Goal: Task Accomplishment & Management: Use online tool/utility

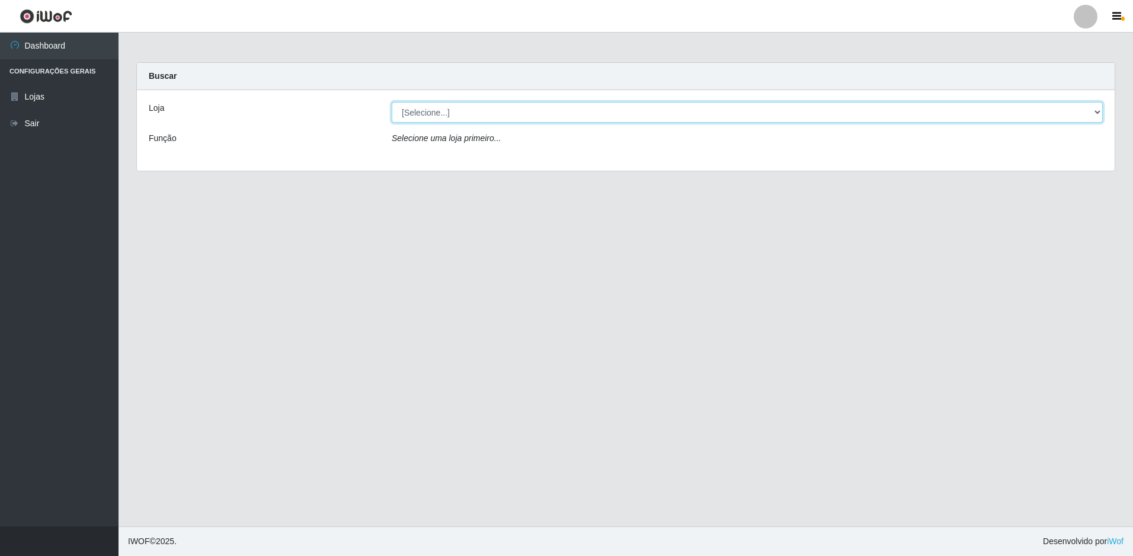
click at [461, 108] on select "[Selecione...] Extrabom - Loja 13 [GEOGRAPHIC_DATA]" at bounding box center [747, 112] width 711 height 21
select select "436"
click at [392, 102] on select "[Selecione...] Extrabom - Loja 13 [GEOGRAPHIC_DATA]" at bounding box center [747, 112] width 711 height 21
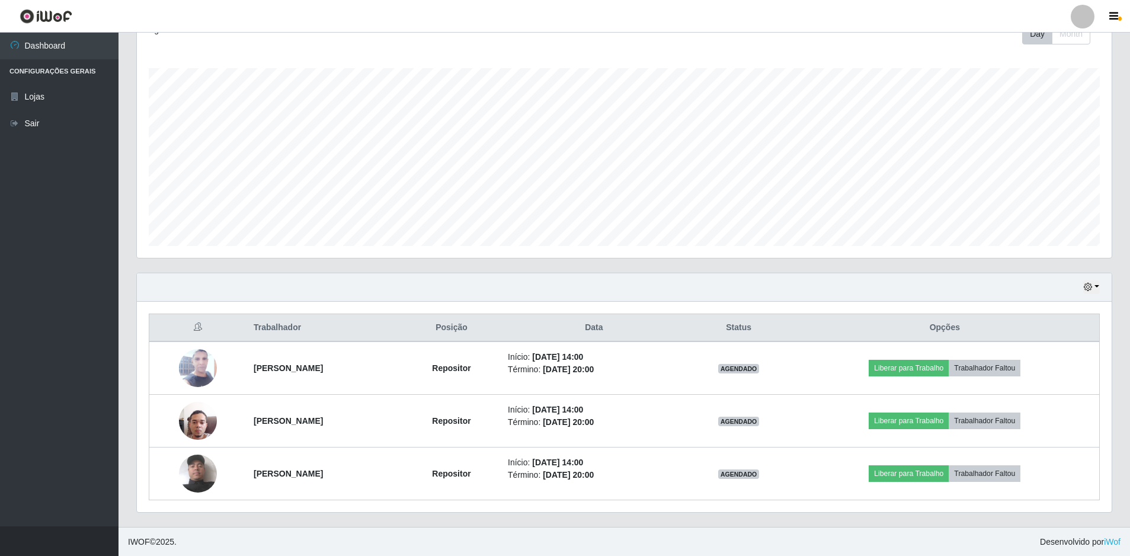
scroll to position [178, 0]
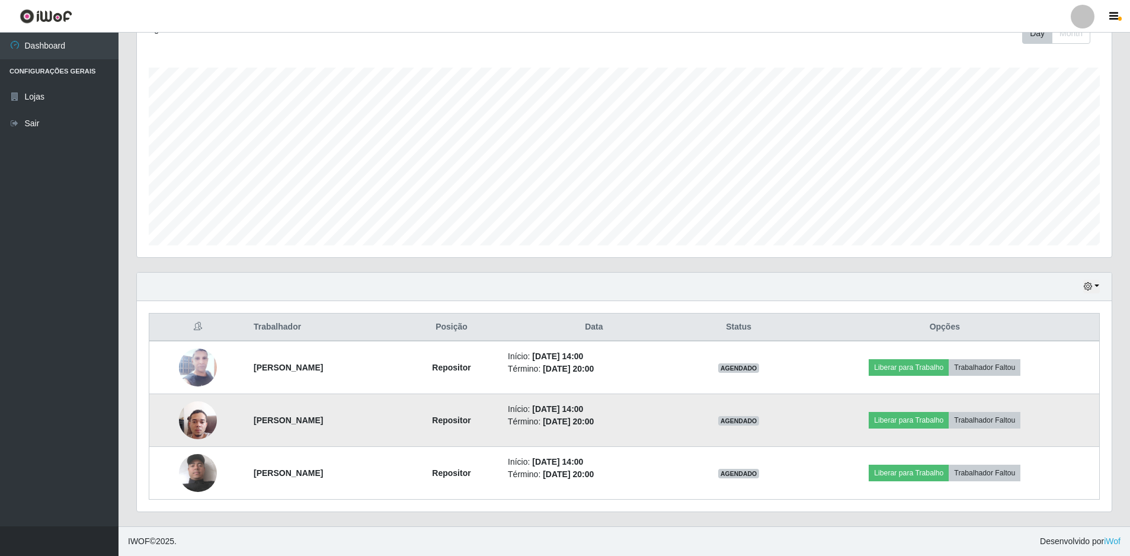
click at [190, 430] on img at bounding box center [198, 420] width 38 height 51
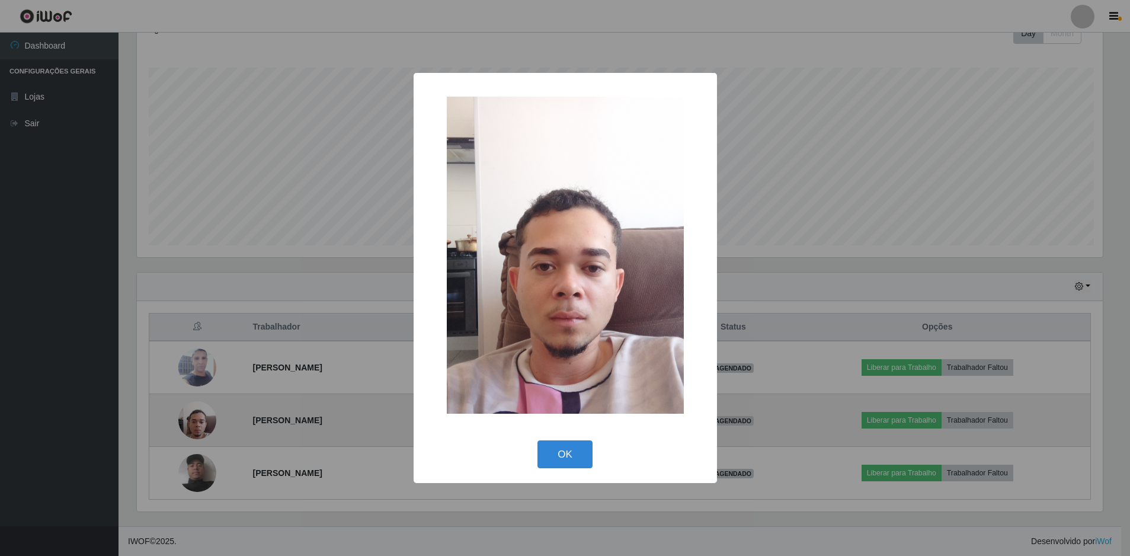
scroll to position [246, 969]
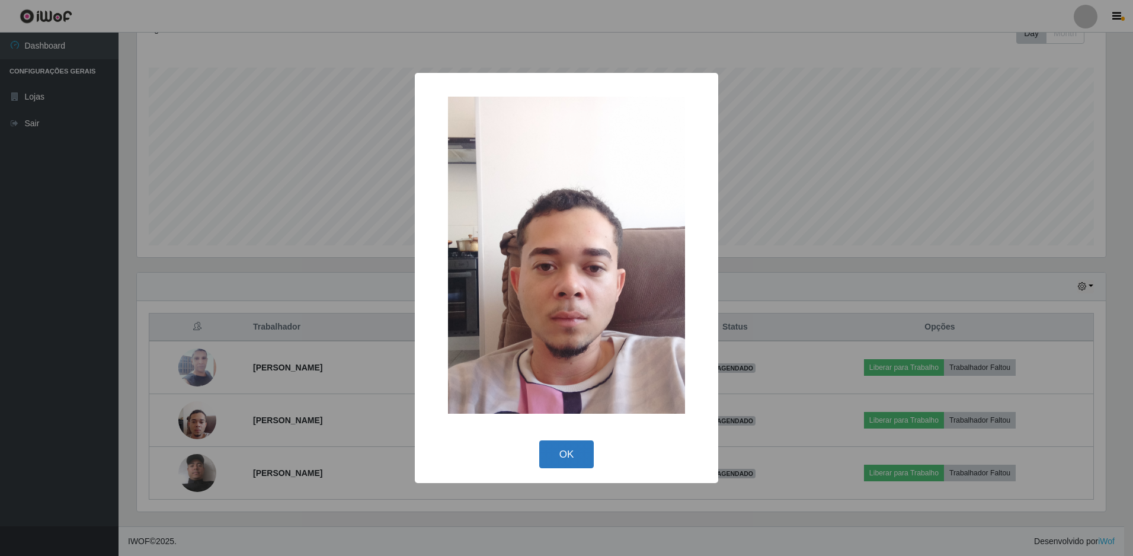
click at [574, 457] on button "OK" at bounding box center [566, 454] width 55 height 28
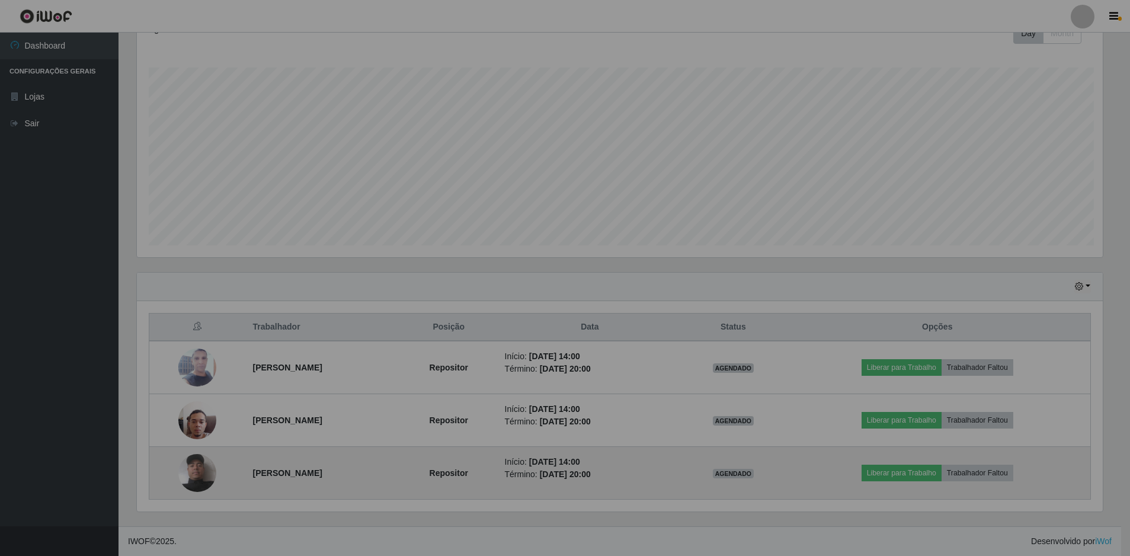
scroll to position [246, 975]
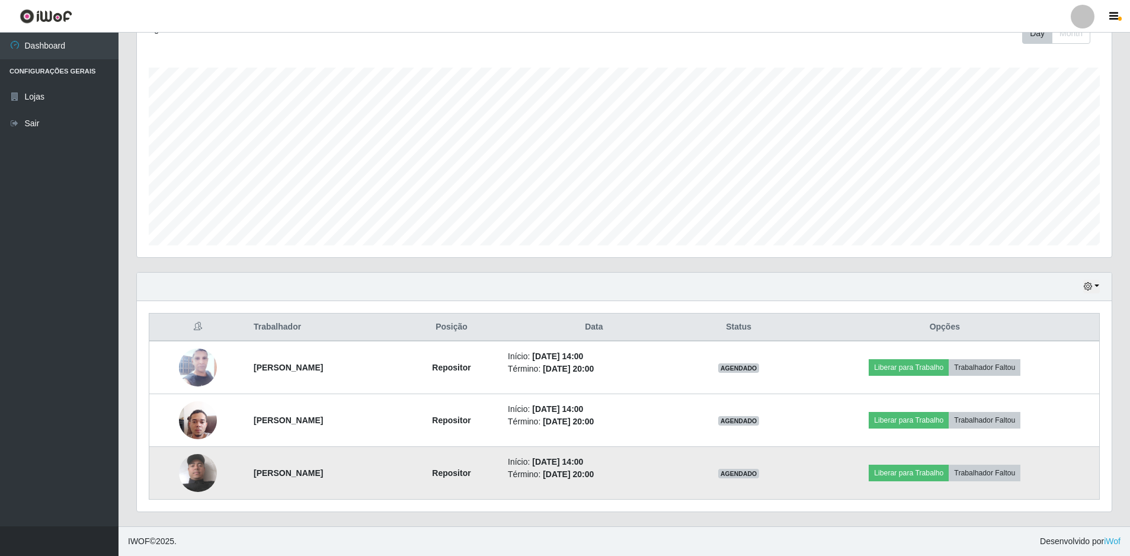
click at [203, 475] on img at bounding box center [198, 473] width 38 height 68
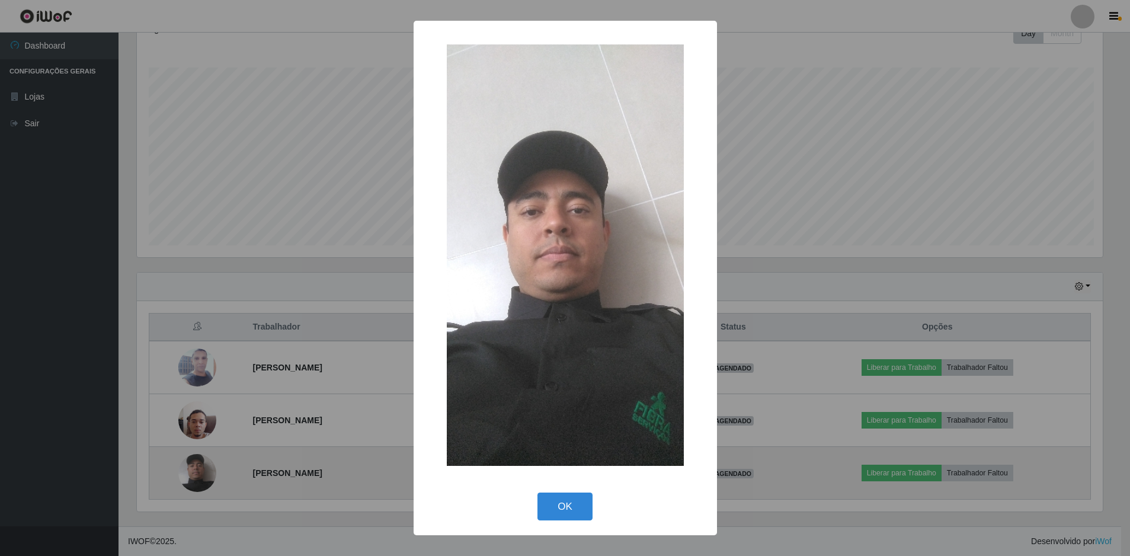
scroll to position [246, 969]
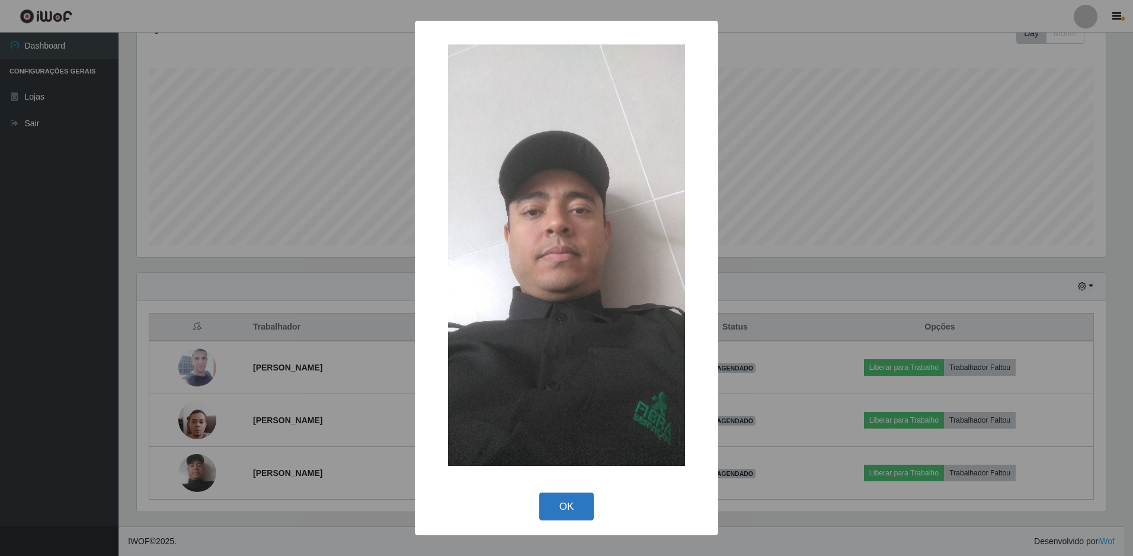
click at [571, 504] on button "OK" at bounding box center [566, 507] width 55 height 28
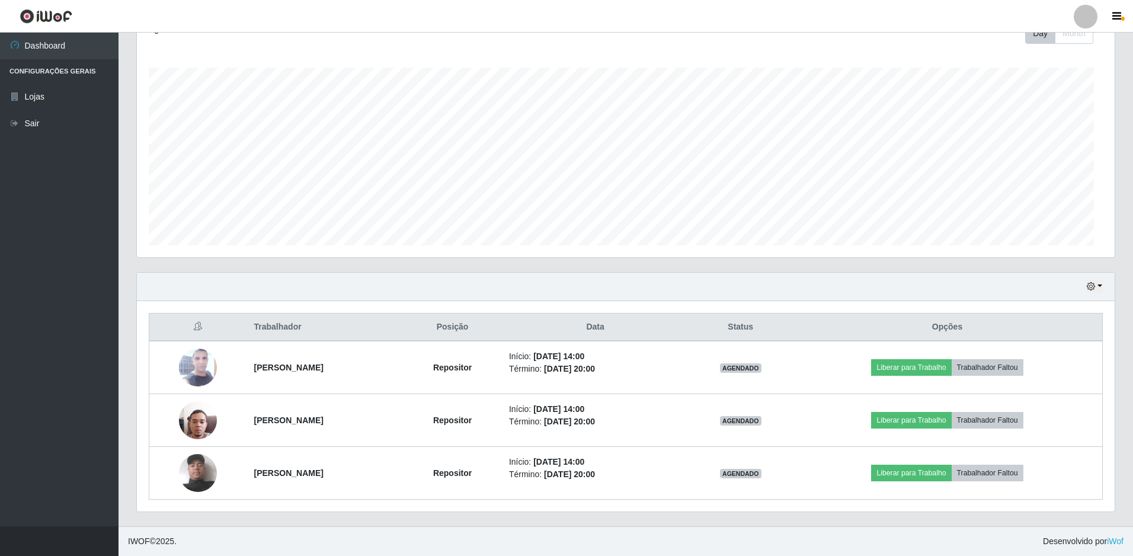
scroll to position [246, 975]
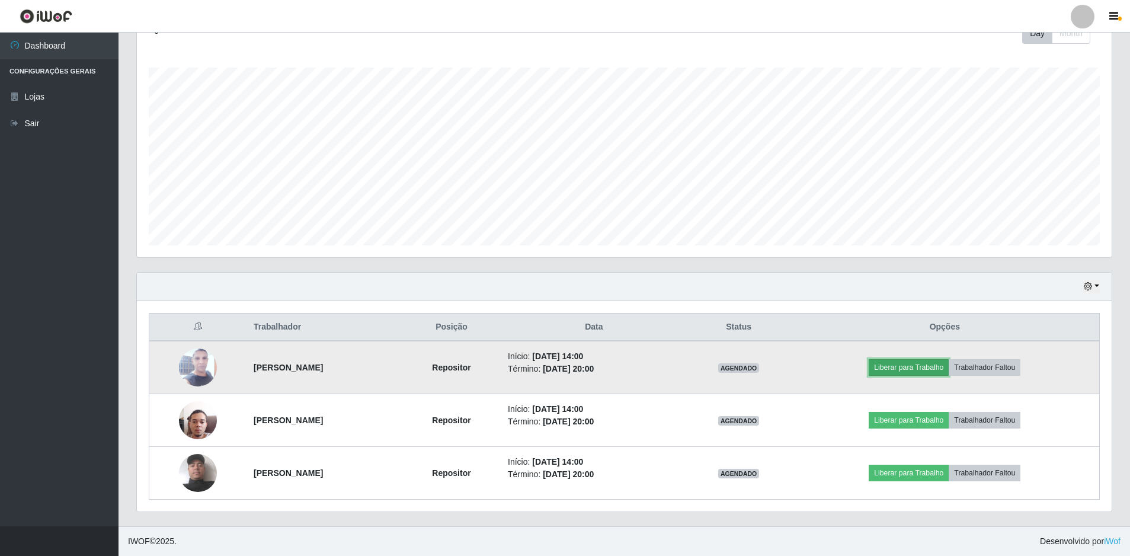
click at [915, 366] on button "Liberar para Trabalho" at bounding box center [909, 367] width 80 height 17
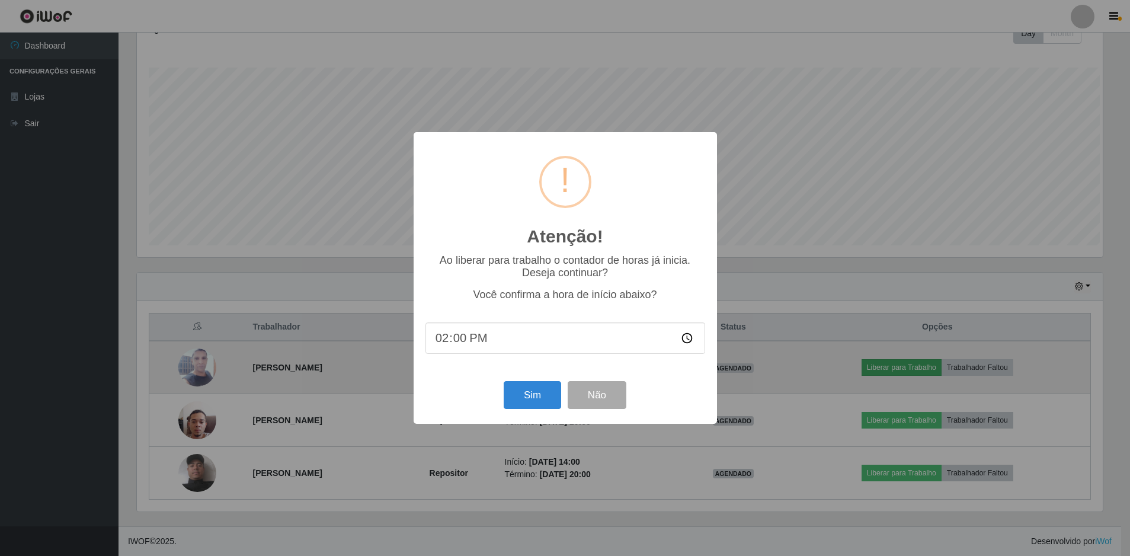
scroll to position [246, 969]
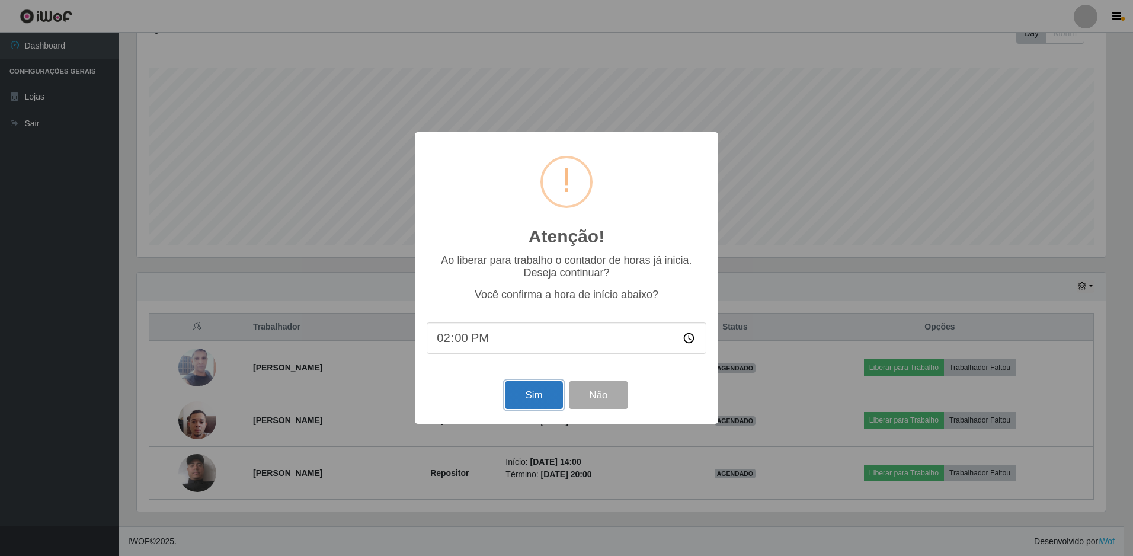
click at [529, 394] on button "Sim" at bounding box center [533, 395] width 57 height 28
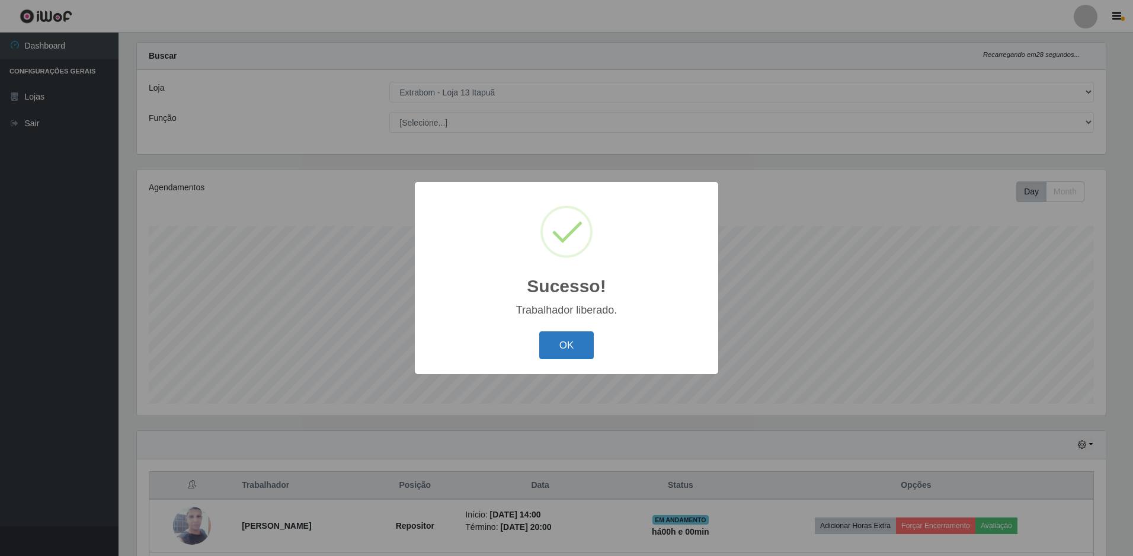
click at [570, 344] on button "OK" at bounding box center [566, 345] width 55 height 28
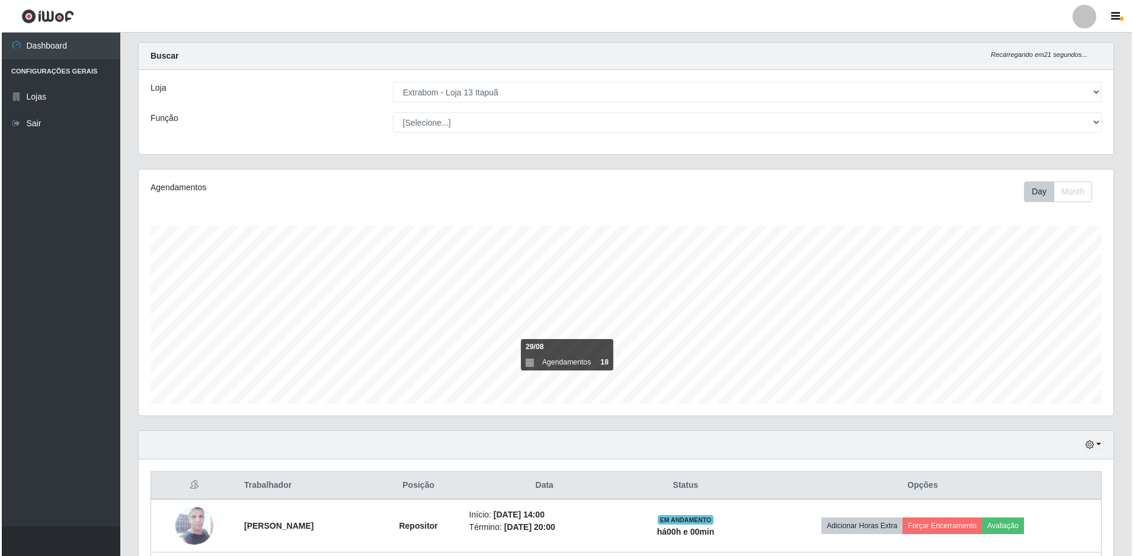
scroll to position [178, 0]
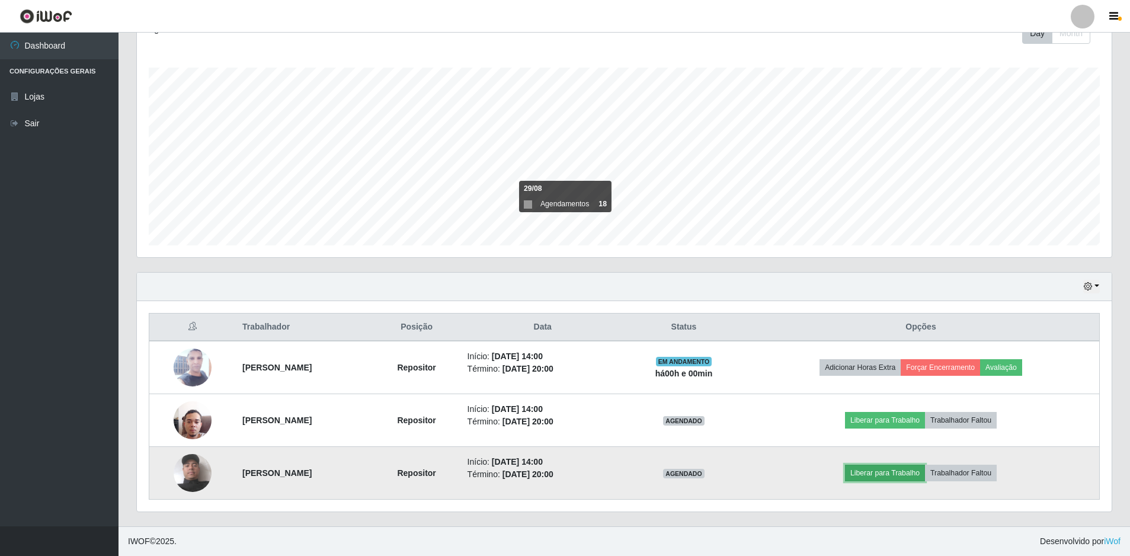
click at [891, 472] on button "Liberar para Trabalho" at bounding box center [885, 473] width 80 height 17
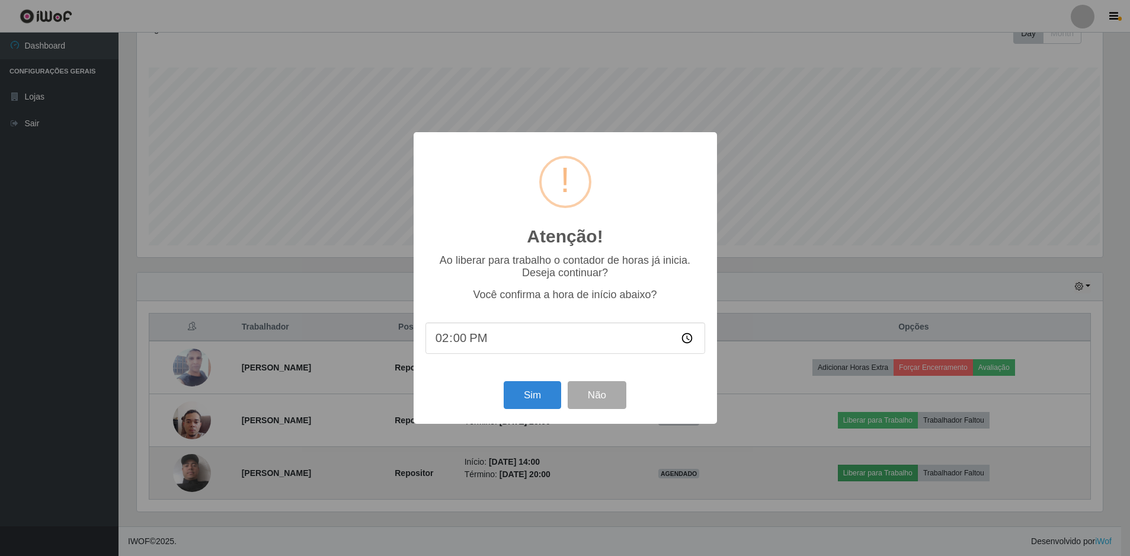
scroll to position [246, 969]
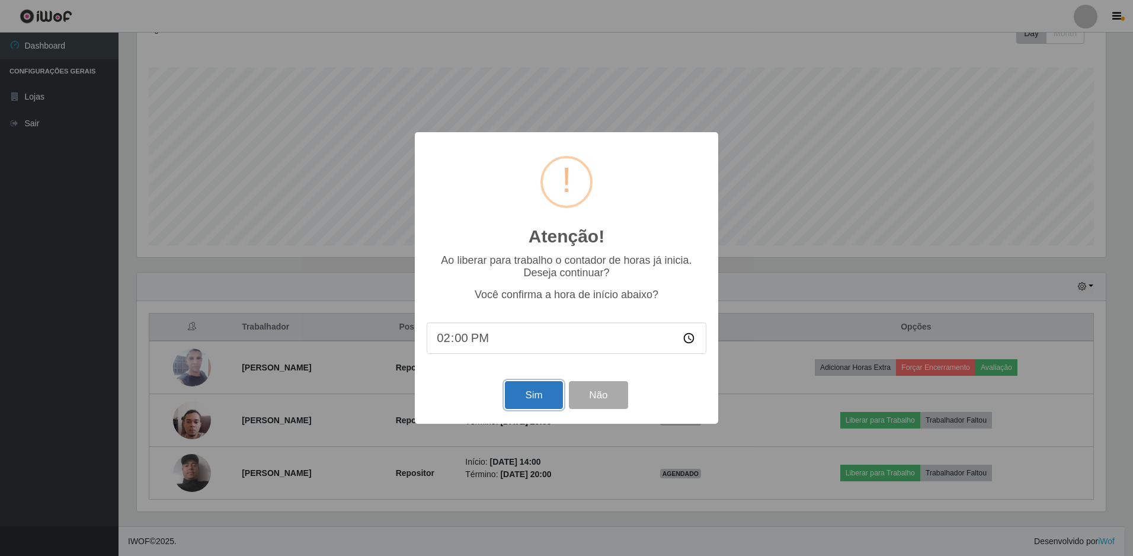
click at [535, 406] on button "Sim" at bounding box center [533, 395] width 57 height 28
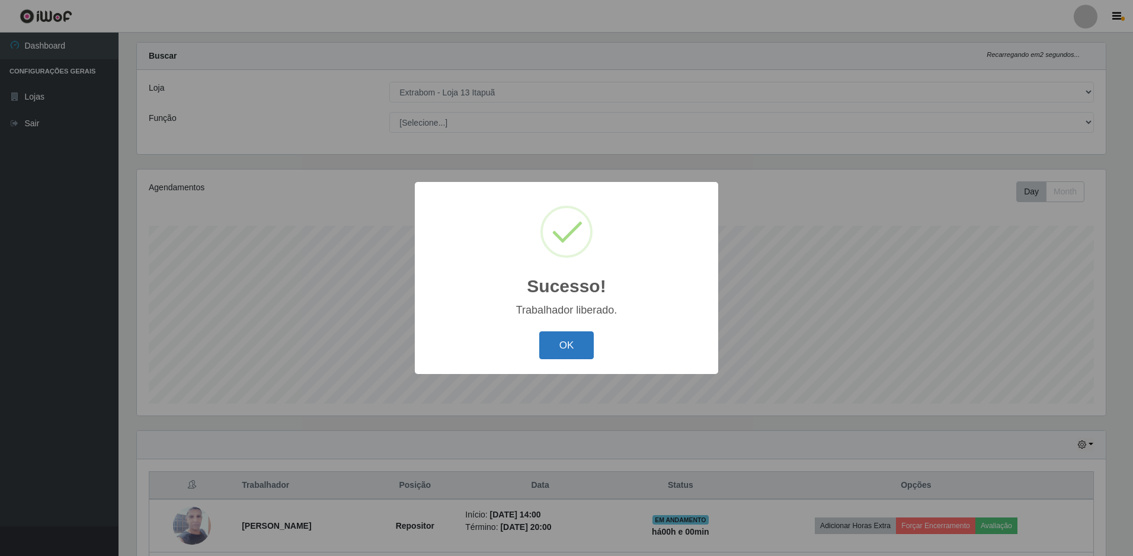
click at [579, 358] on button "OK" at bounding box center [566, 345] width 55 height 28
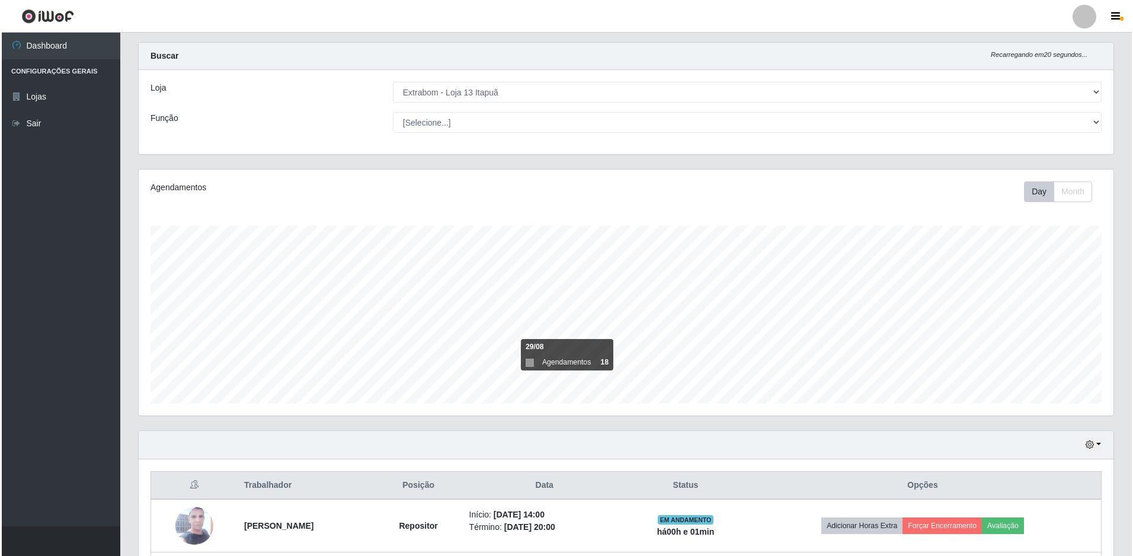
scroll to position [178, 0]
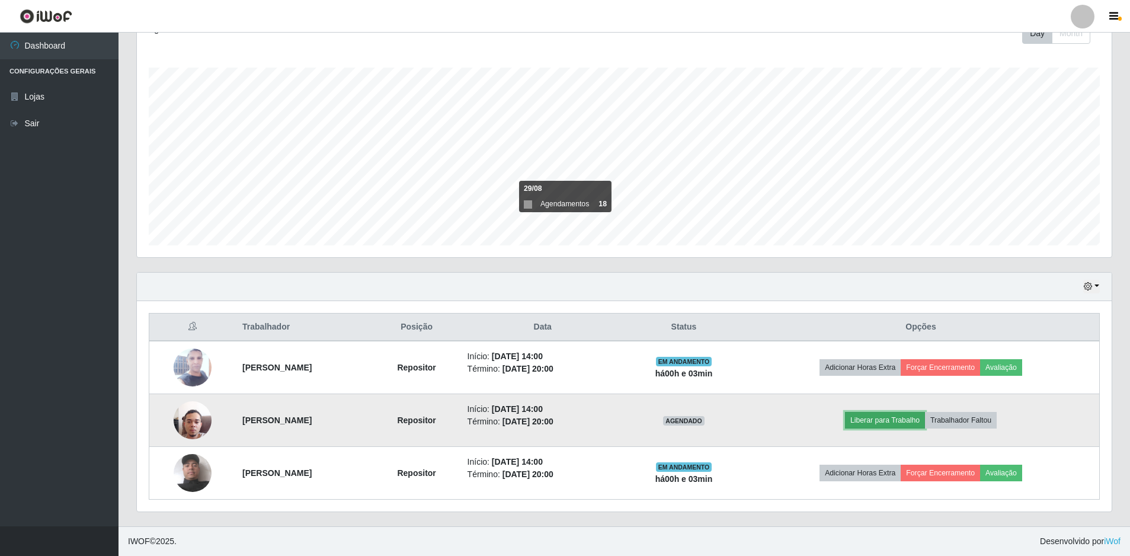
click at [908, 421] on button "Liberar para Trabalho" at bounding box center [885, 420] width 80 height 17
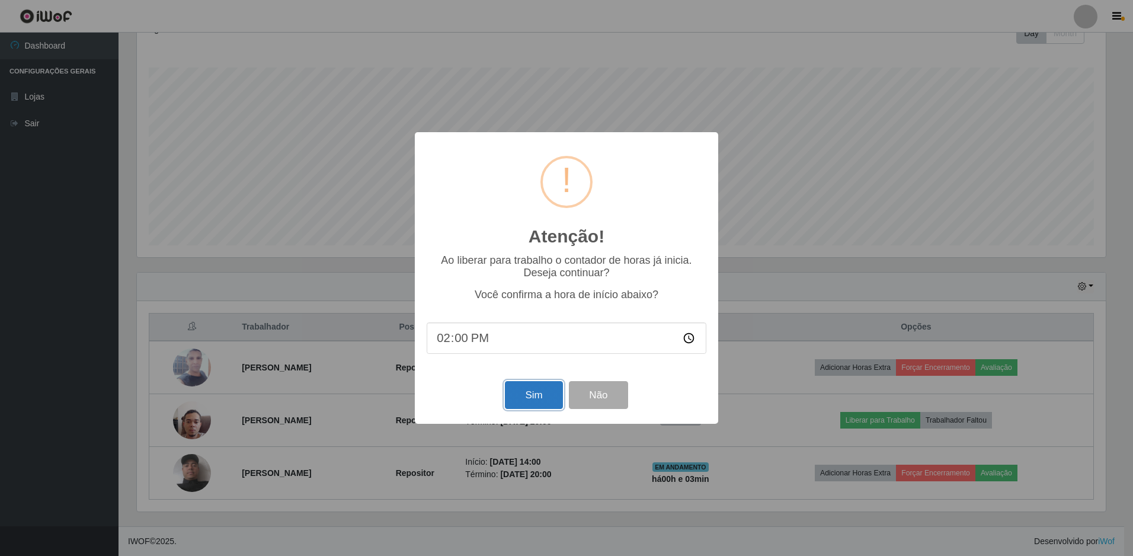
click at [520, 403] on button "Sim" at bounding box center [533, 395] width 57 height 28
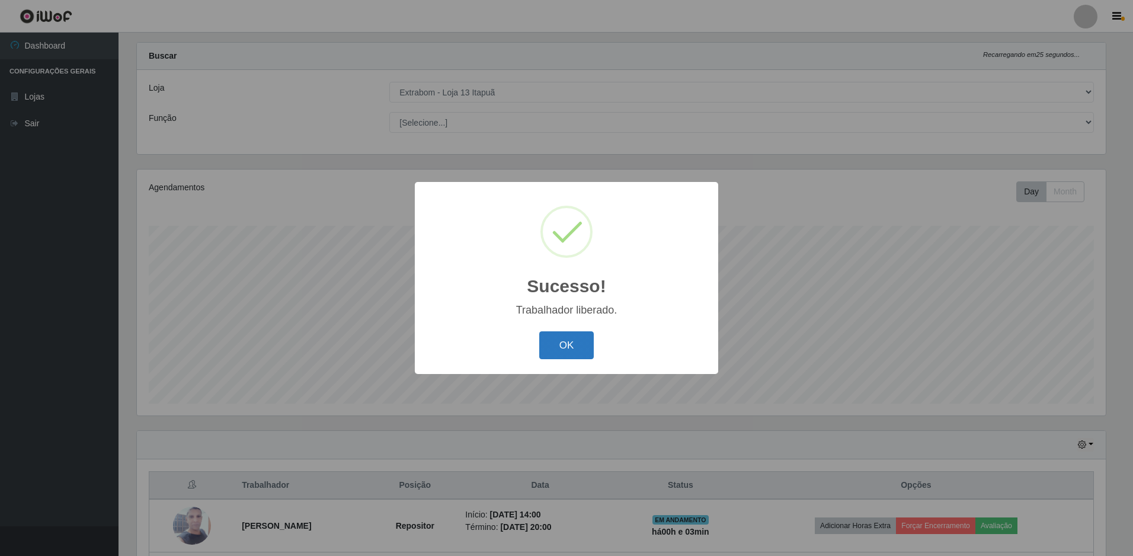
click at [560, 346] on button "OK" at bounding box center [566, 345] width 55 height 28
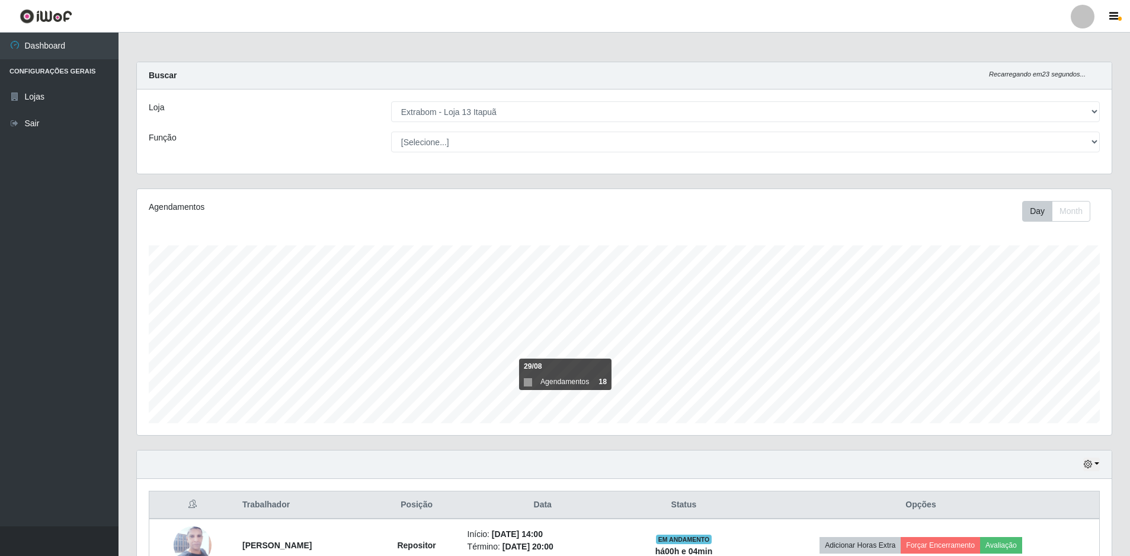
scroll to position [0, 0]
